Goal: Information Seeking & Learning: Learn about a topic

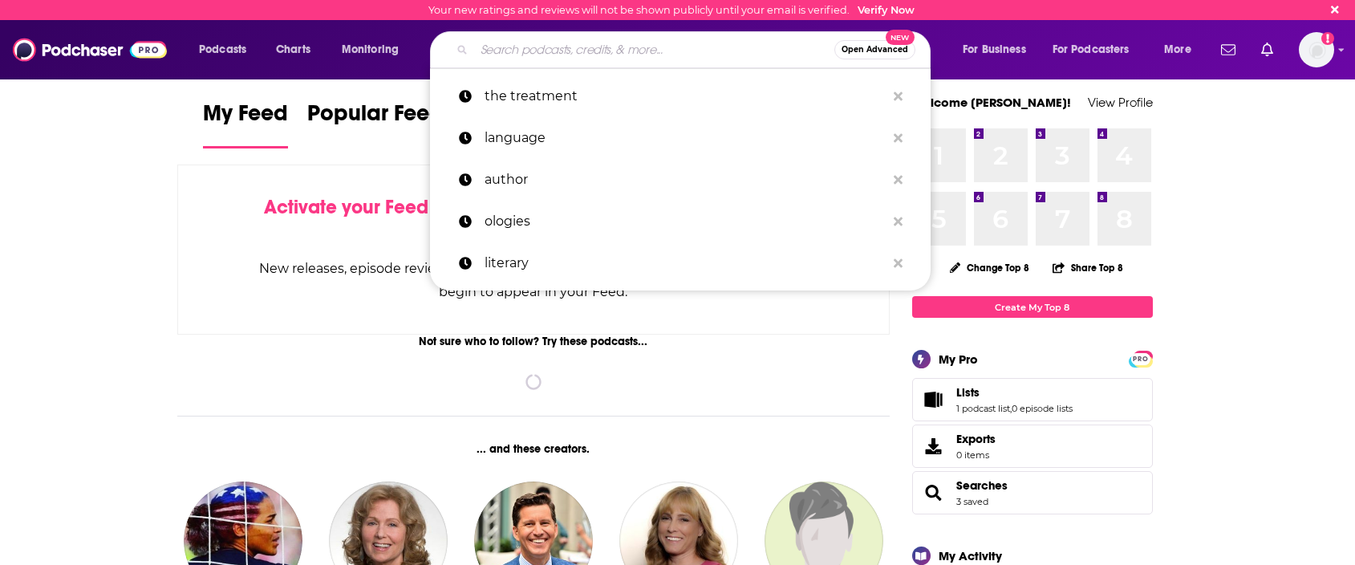
click at [748, 43] on input "Search podcasts, credits, & more..." at bounding box center [654, 50] width 360 height 26
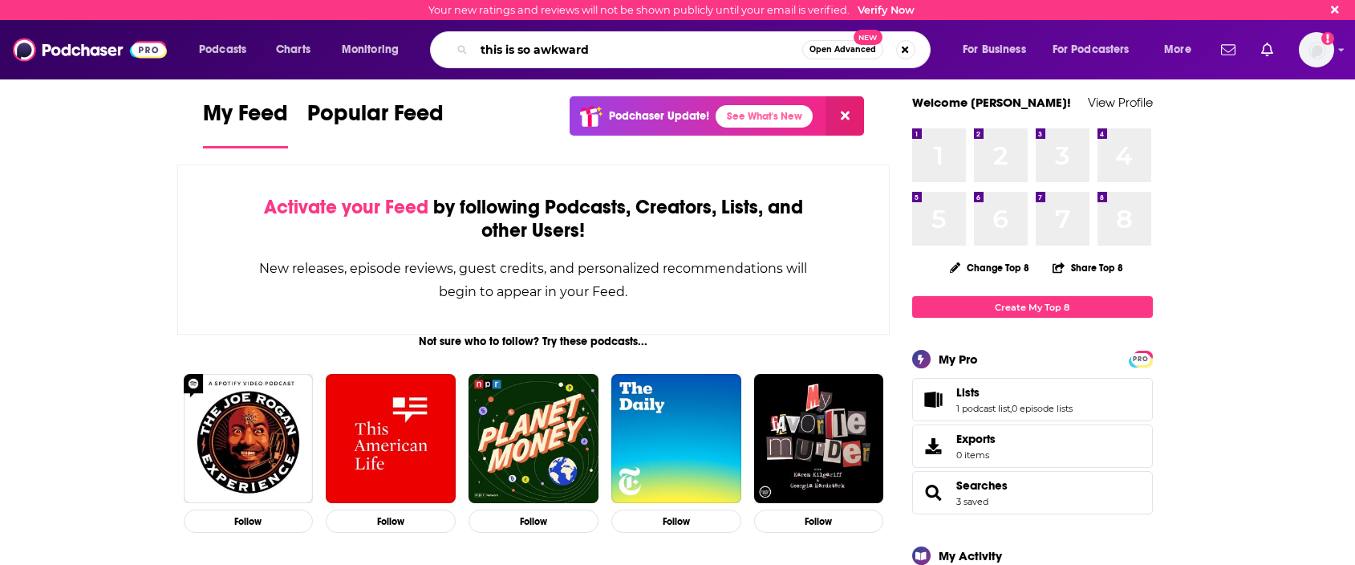
type input "this is so awkward"
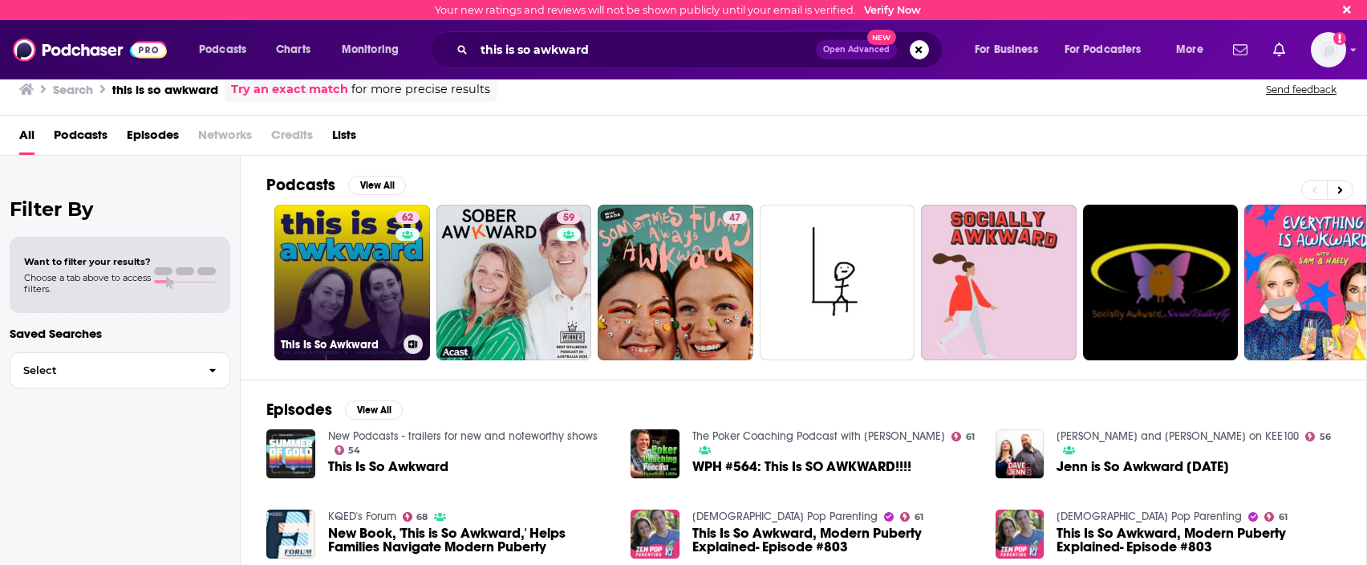
click at [306, 266] on link "62 This Is So Awkward" at bounding box center [352, 283] width 156 height 156
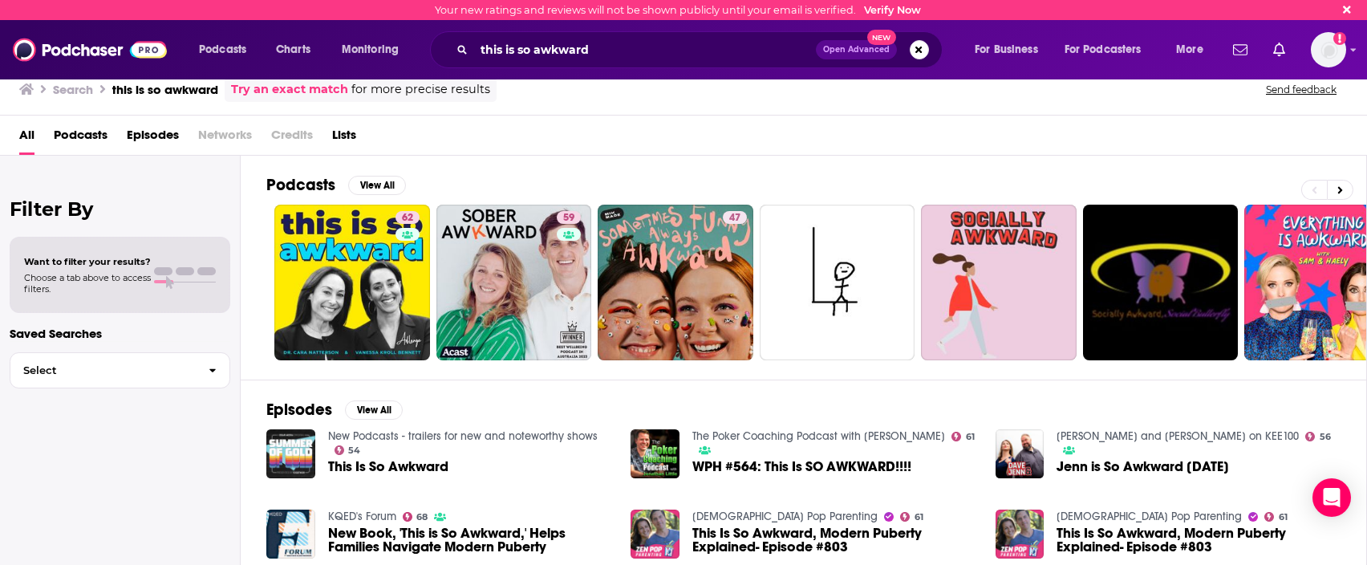
click at [626, 65] on div "this is so awkward Open Advanced New" at bounding box center [686, 49] width 513 height 37
click at [624, 54] on input "this is so awkward" at bounding box center [645, 50] width 342 height 26
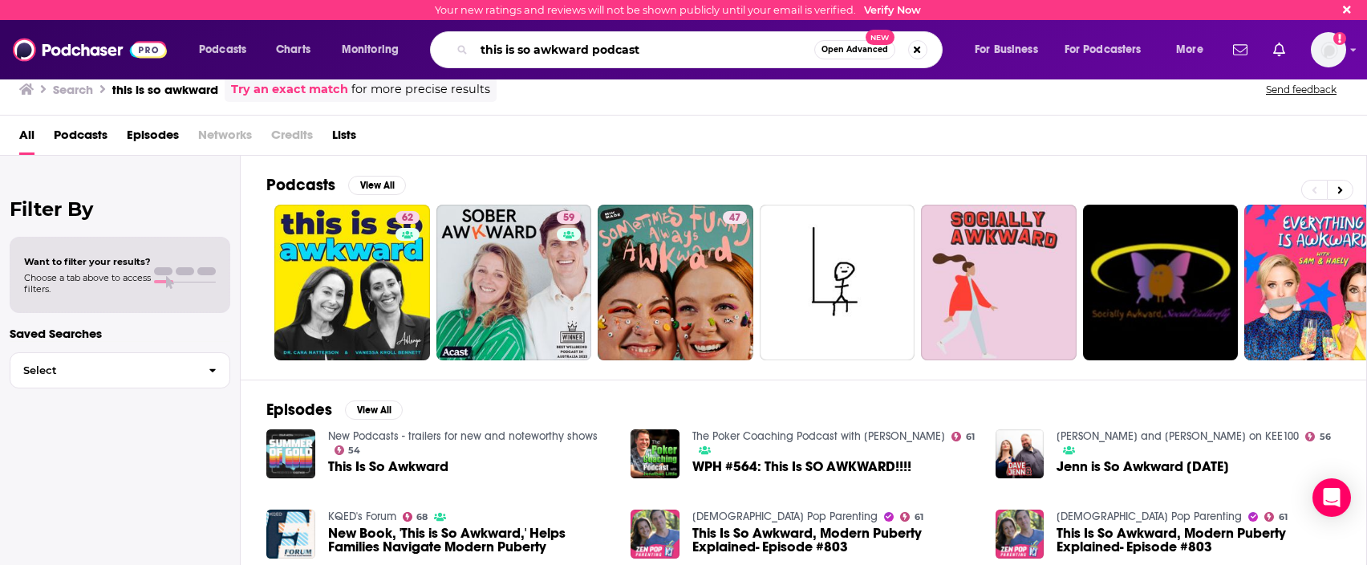
type input "this is so awkward podcast"
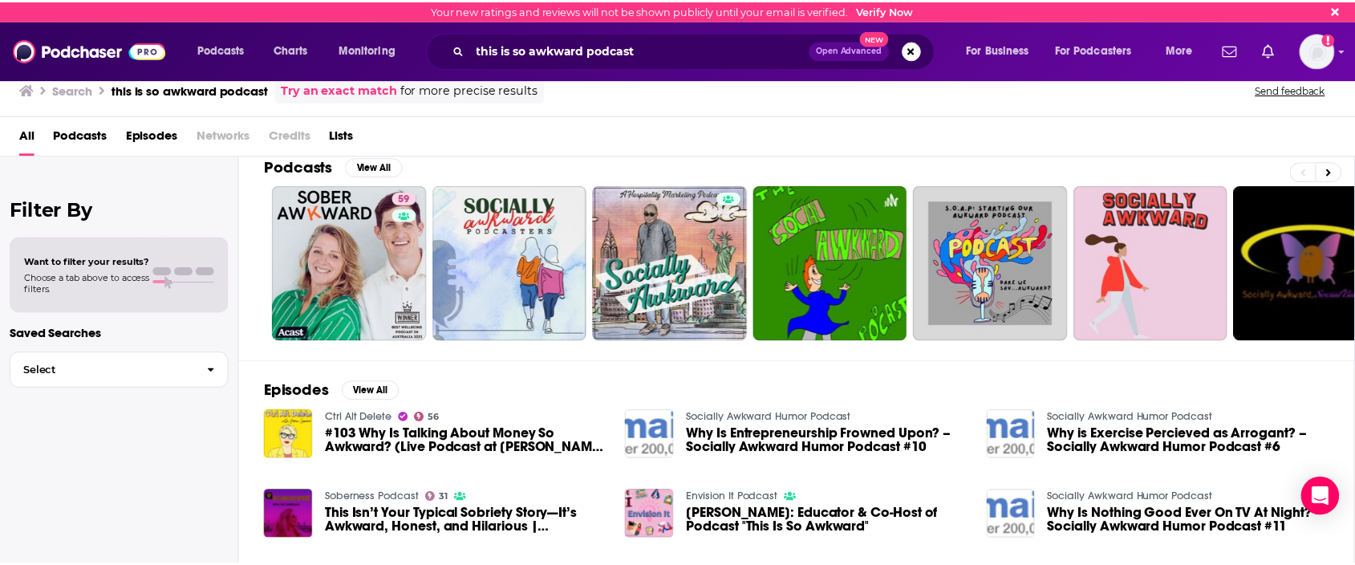
scroll to position [28, 0]
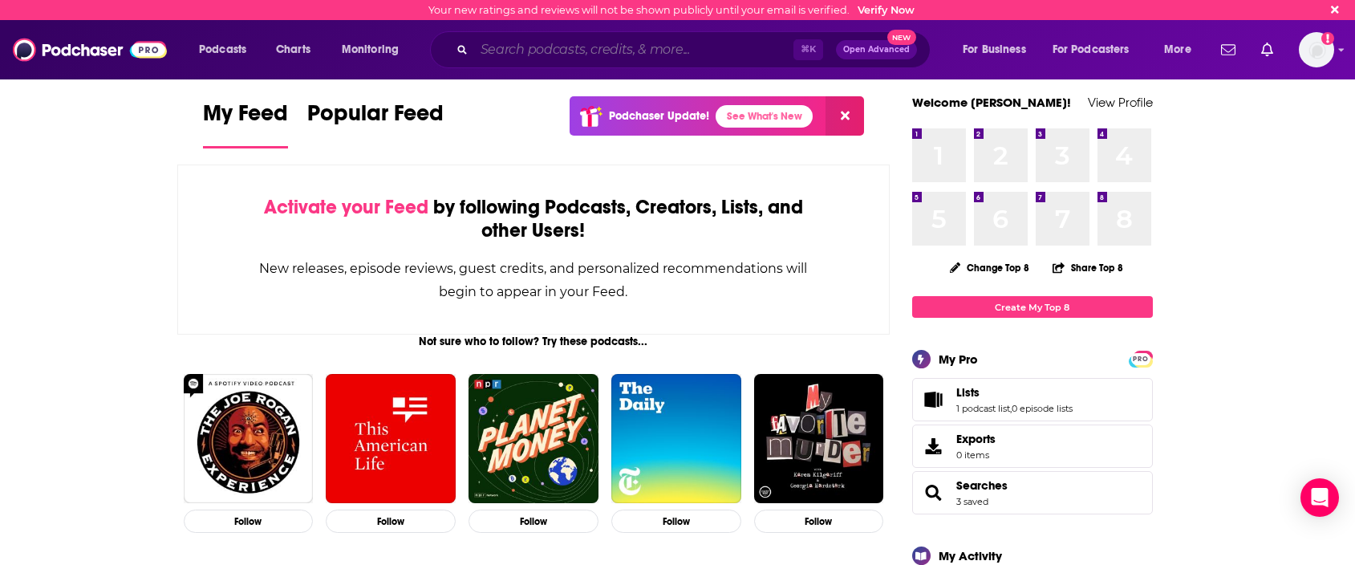
click at [610, 56] on input "Search podcasts, credits, & more..." at bounding box center [633, 50] width 319 height 26
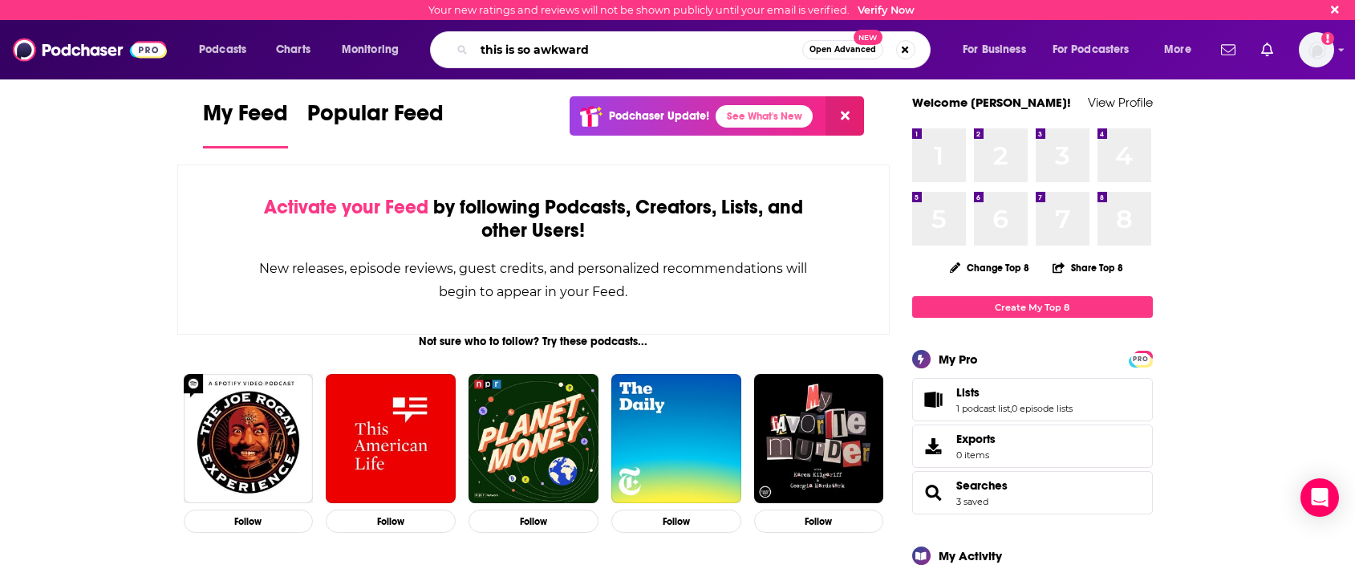
type input "this is so awkward"
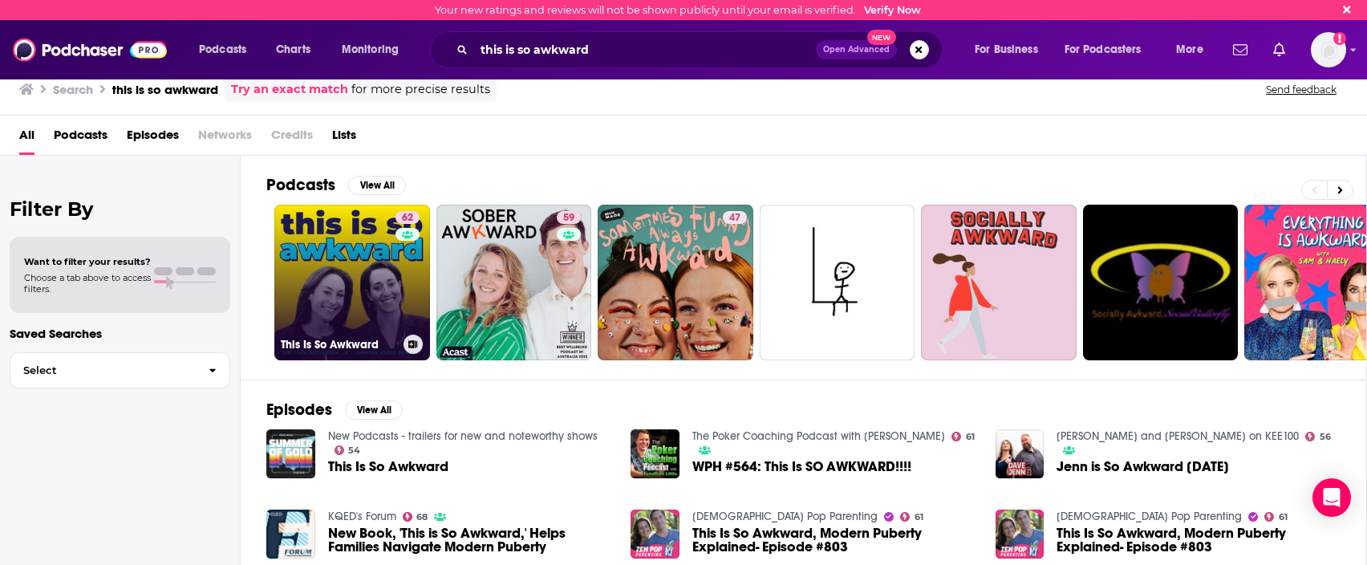
click at [335, 251] on link "62 This Is So Awkward" at bounding box center [352, 283] width 156 height 156
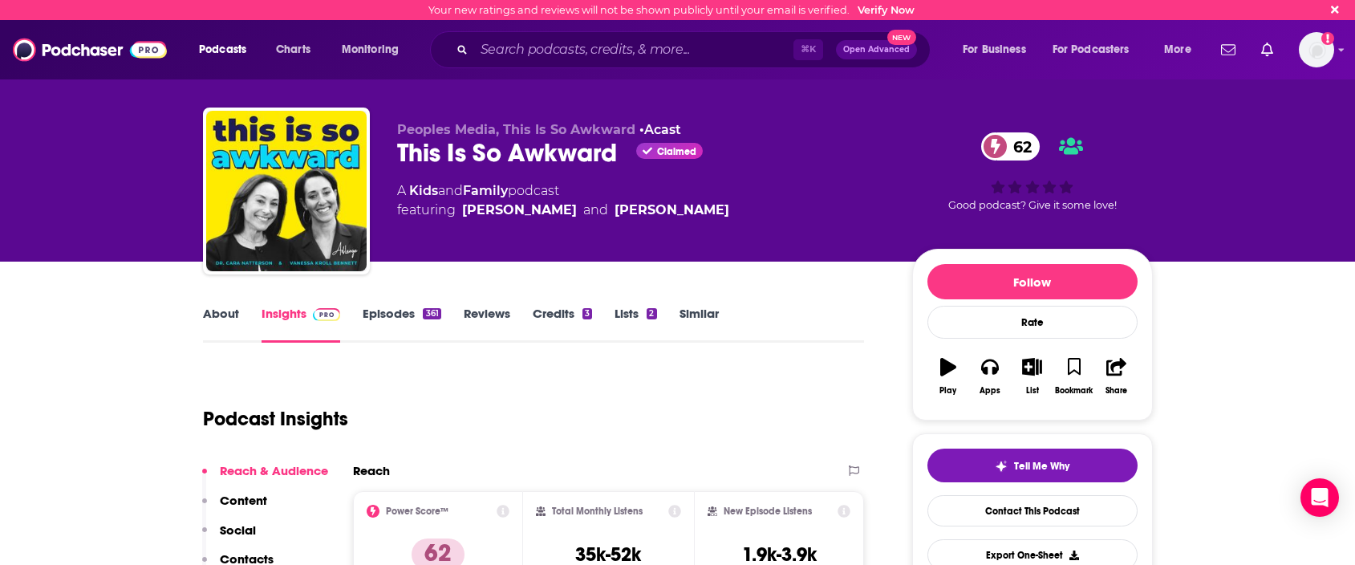
scroll to position [282, 0]
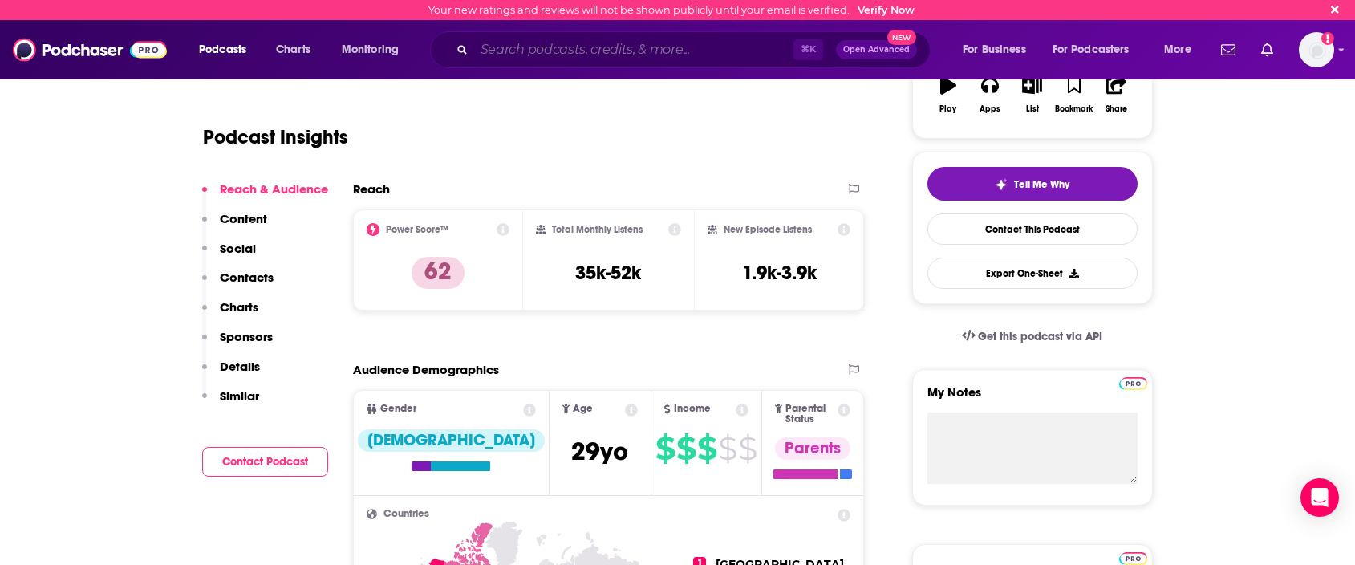
click at [653, 39] on input "Search podcasts, credits, & more..." at bounding box center [633, 50] width 319 height 26
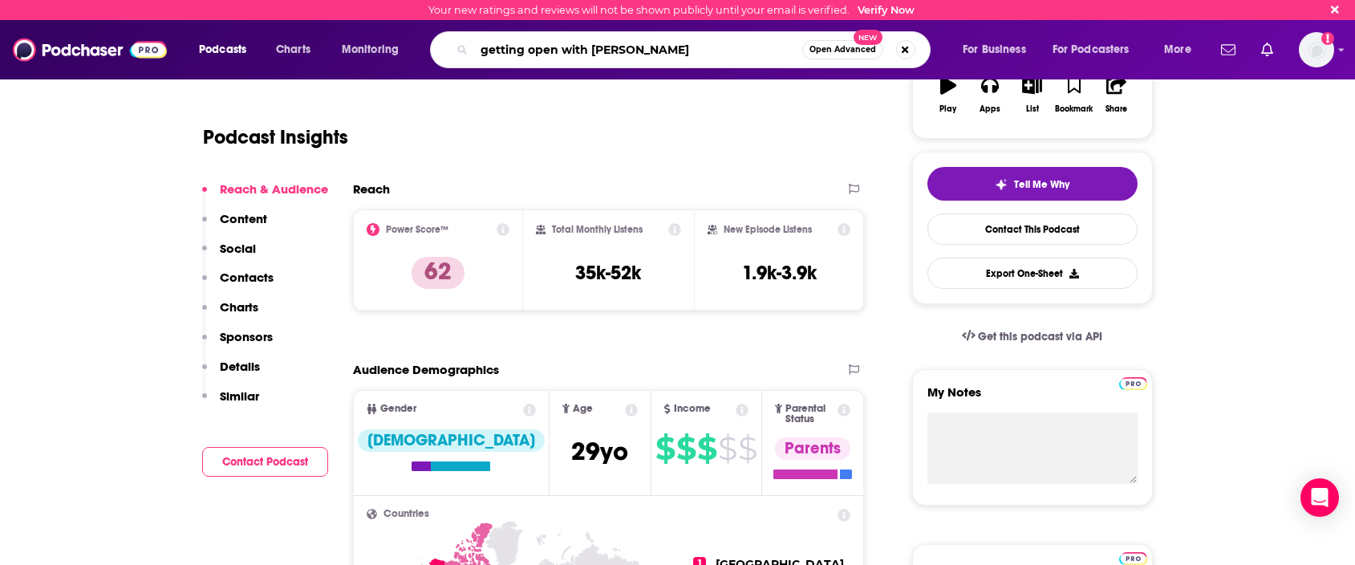
type input "getting open with [PERSON_NAME]"
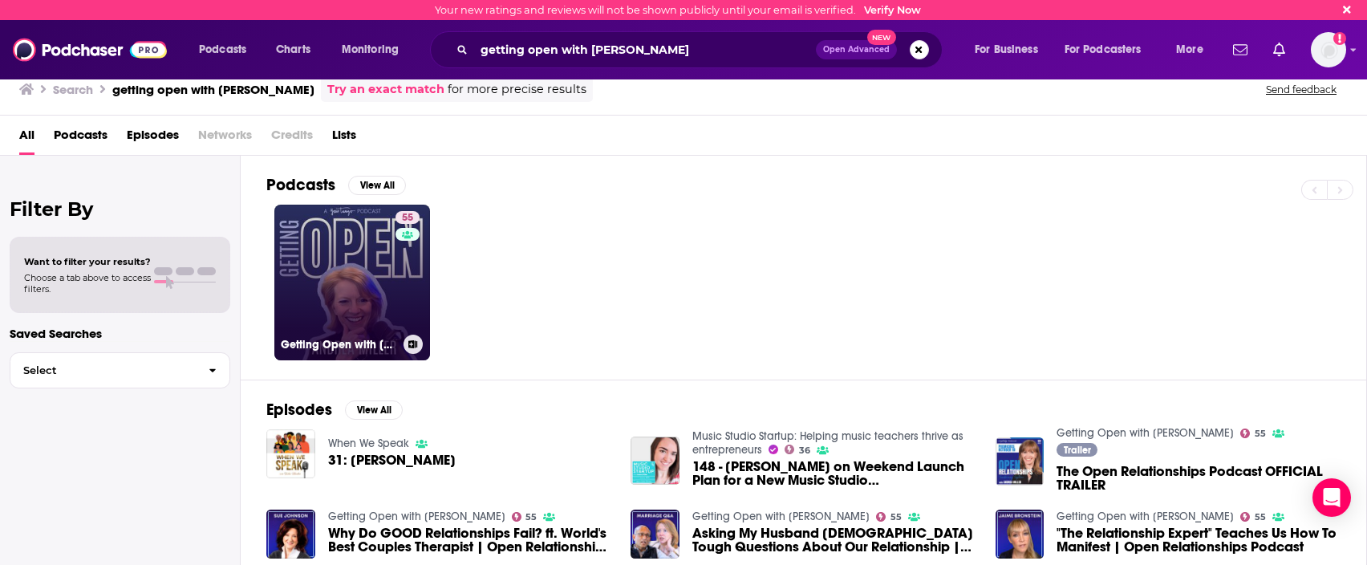
click at [314, 243] on link "55 Getting Open with [PERSON_NAME]" at bounding box center [352, 283] width 156 height 156
